Goal: Transaction & Acquisition: Purchase product/service

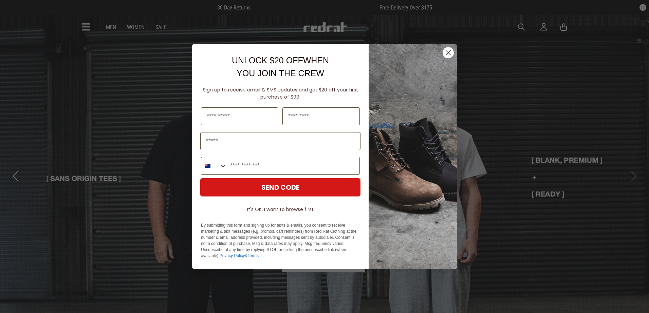
click at [445, 54] on circle "Close dialog" at bounding box center [447, 52] width 11 height 11
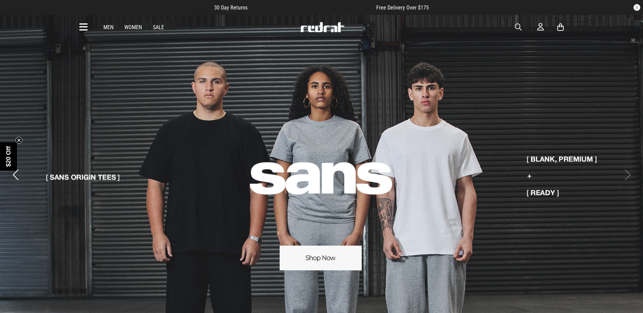
click at [86, 25] on icon at bounding box center [83, 27] width 8 height 11
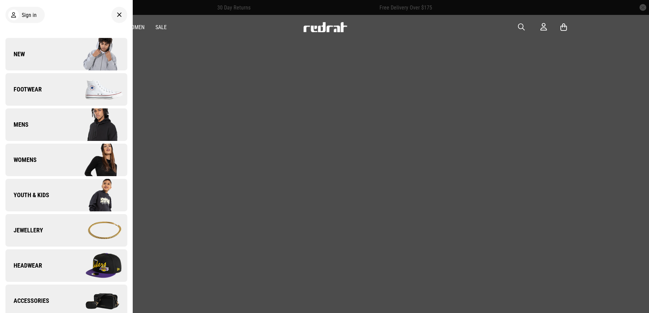
click at [70, 96] on img at bounding box center [96, 90] width 61 height 34
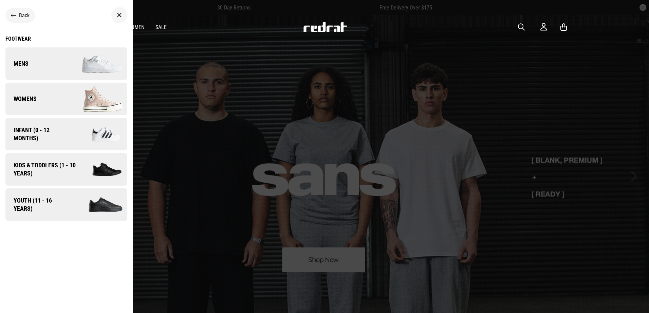
click at [73, 72] on img at bounding box center [96, 64] width 61 height 34
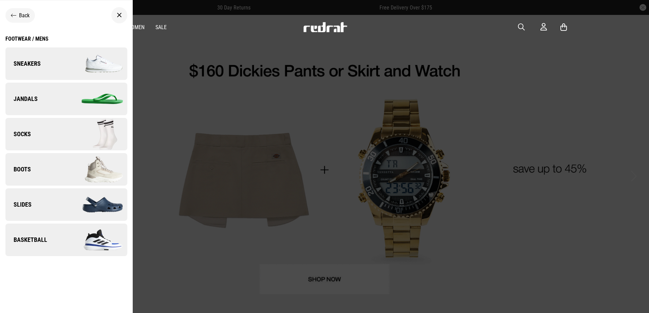
click at [75, 64] on img at bounding box center [96, 64] width 61 height 34
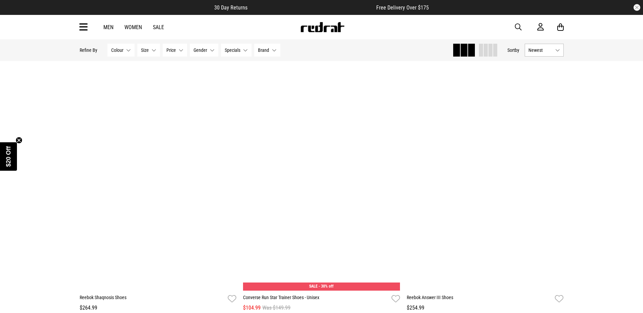
scroll to position [2069, 0]
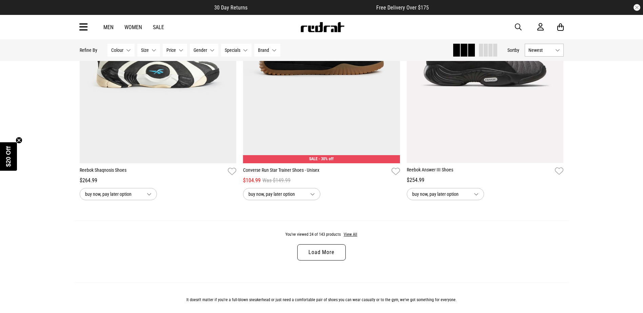
click at [85, 28] on icon at bounding box center [83, 27] width 8 height 11
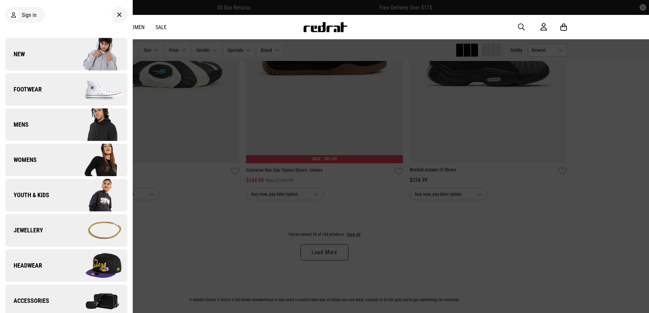
click at [121, 12] on div at bounding box center [119, 15] width 16 height 16
